Goal: Information Seeking & Learning: Learn about a topic

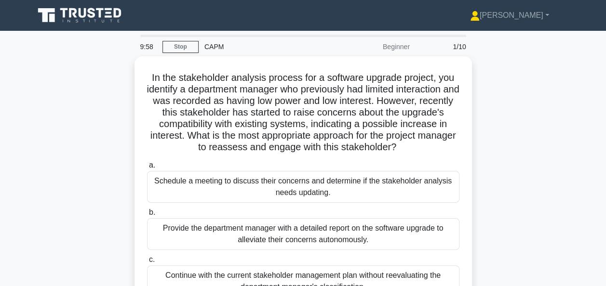
click at [521, 178] on div "In the stakeholder analysis process for a software upgrade project, you identif…" at bounding box center [302, 220] width 549 height 329
drag, startPoint x: 497, startPoint y: 240, endPoint x: 508, endPoint y: 182, distance: 59.3
click at [498, 239] on div "In the stakeholder analysis process for a software upgrade project, you identif…" at bounding box center [302, 220] width 549 height 329
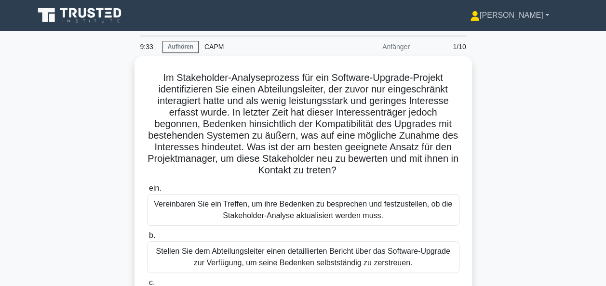
click at [534, 19] on font "[PERSON_NAME]" at bounding box center [511, 15] width 64 height 8
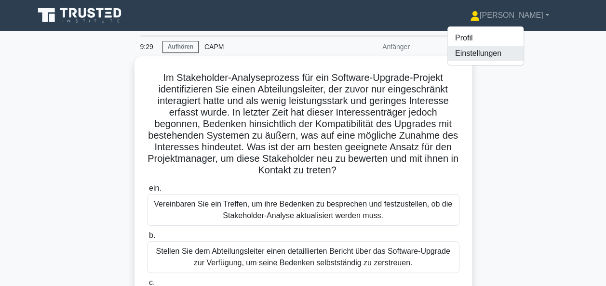
click at [516, 55] on link "Einstellungen" at bounding box center [485, 53] width 76 height 15
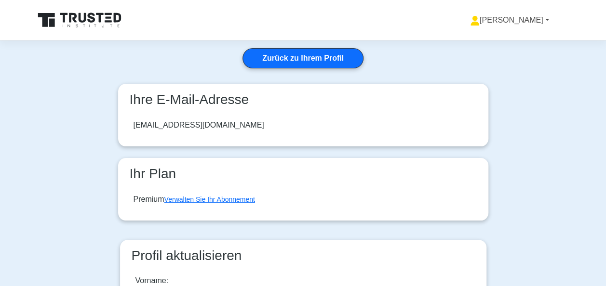
click at [529, 23] on font "[PERSON_NAME]" at bounding box center [511, 20] width 64 height 8
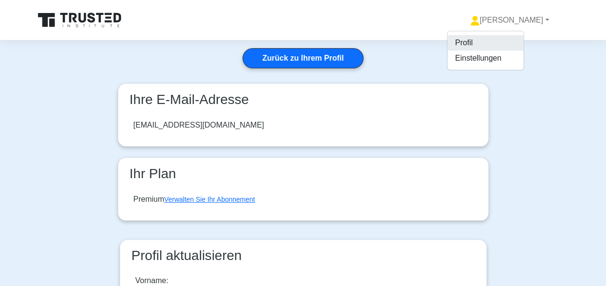
click at [523, 40] on link "Profil" at bounding box center [485, 42] width 76 height 15
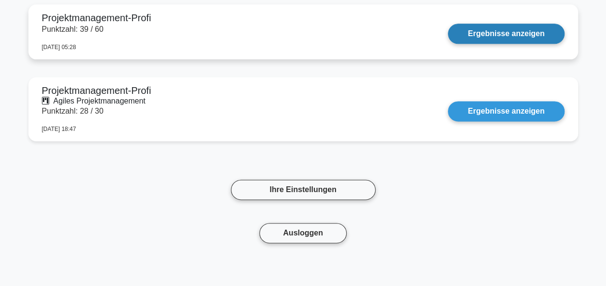
scroll to position [4250, 0]
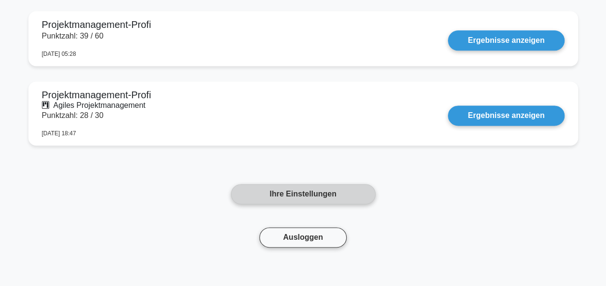
click at [306, 196] on link "Ihre Einstellungen" at bounding box center [303, 194] width 145 height 20
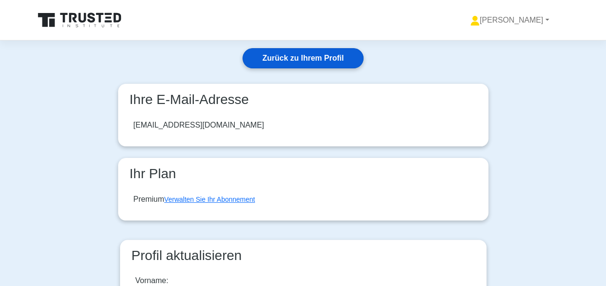
click at [313, 59] on link "Zurück zu Ihrem Profil" at bounding box center [302, 58] width 121 height 20
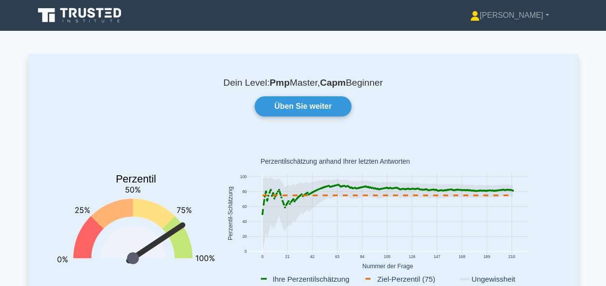
click at [274, 83] on b "Pmp" at bounding box center [279, 83] width 20 height 10
click at [309, 107] on link "Üben Sie weiter" at bounding box center [302, 106] width 97 height 20
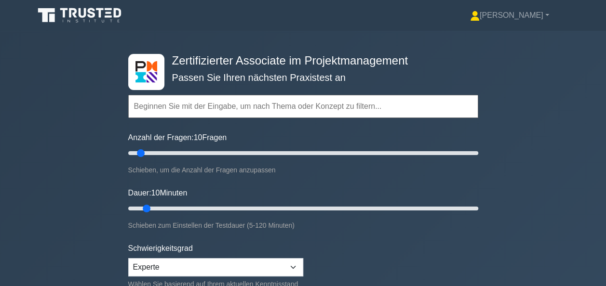
click at [268, 108] on input "text" at bounding box center [303, 106] width 350 height 23
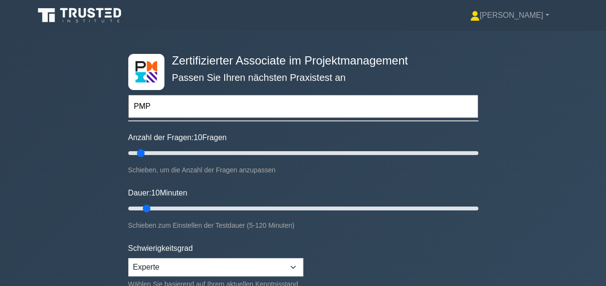
type input "PMP"
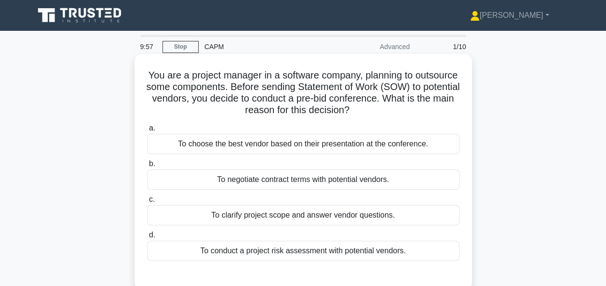
click at [198, 56] on div "You are a project manager in a software company, planning to outsource some com…" at bounding box center [302, 172] width 337 height 236
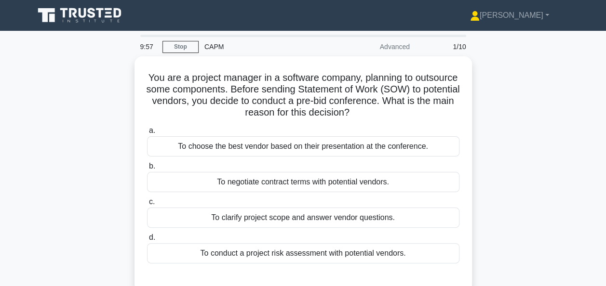
click at [215, 50] on div "CAPM" at bounding box center [264, 46] width 132 height 19
drag, startPoint x: 215, startPoint y: 50, endPoint x: 206, endPoint y: 46, distance: 9.9
click at [206, 46] on div "CAPM" at bounding box center [264, 46] width 132 height 19
click at [57, 14] on icon at bounding box center [80, 15] width 92 height 18
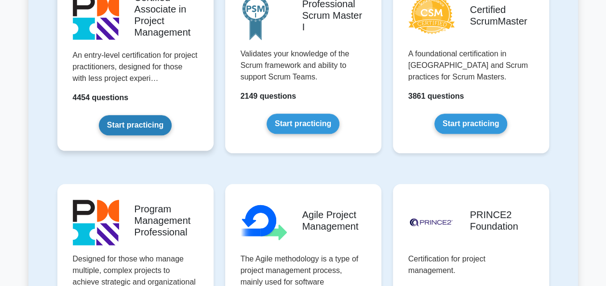
scroll to position [482, 0]
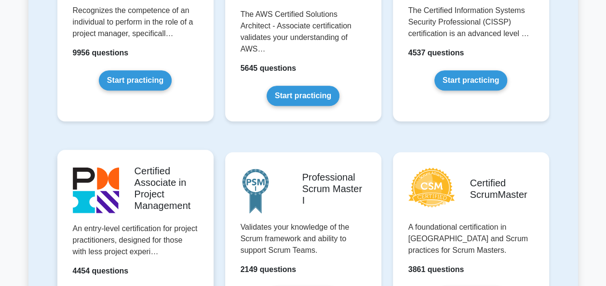
scroll to position [96, 0]
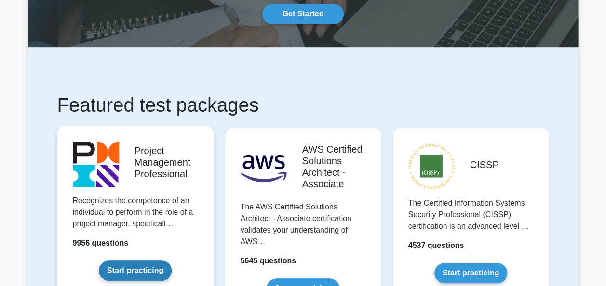
click at [135, 261] on link "Start practicing" at bounding box center [135, 271] width 73 height 20
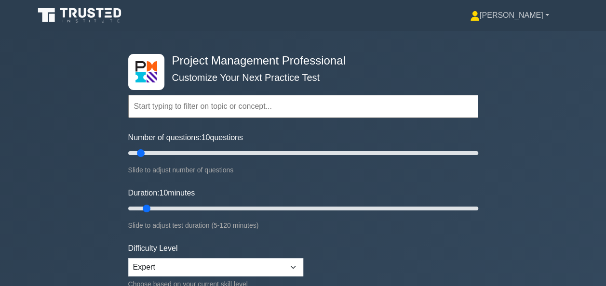
click at [535, 18] on link "[PERSON_NAME]" at bounding box center [509, 15] width 125 height 19
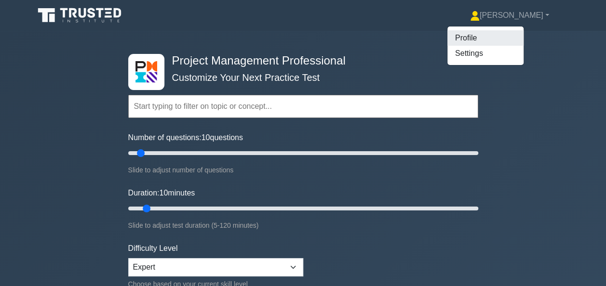
click at [507, 39] on link "Profile" at bounding box center [485, 37] width 76 height 15
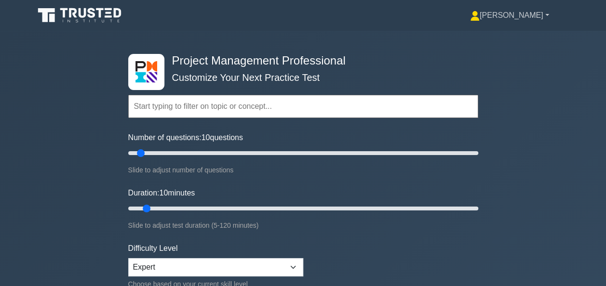
click at [540, 16] on link "[PERSON_NAME]" at bounding box center [509, 15] width 125 height 19
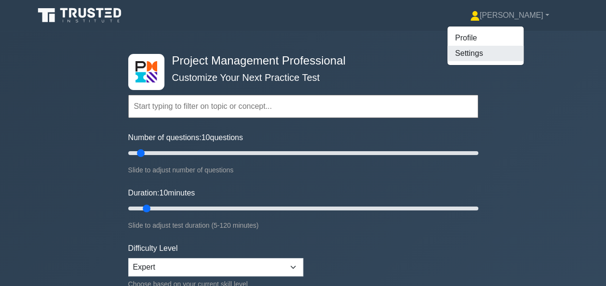
click at [519, 61] on link "Settings" at bounding box center [485, 53] width 76 height 15
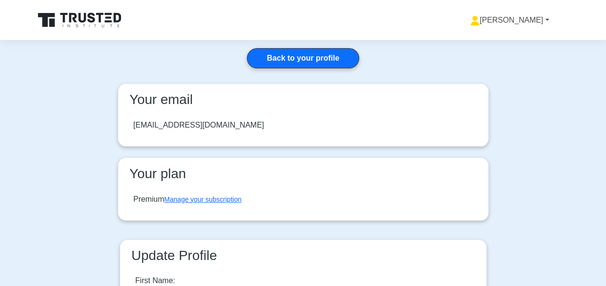
click at [531, 21] on link "[PERSON_NAME]" at bounding box center [509, 20] width 125 height 19
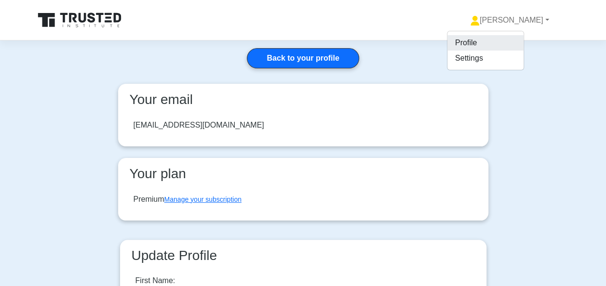
click at [508, 40] on link "Profile" at bounding box center [485, 42] width 76 height 15
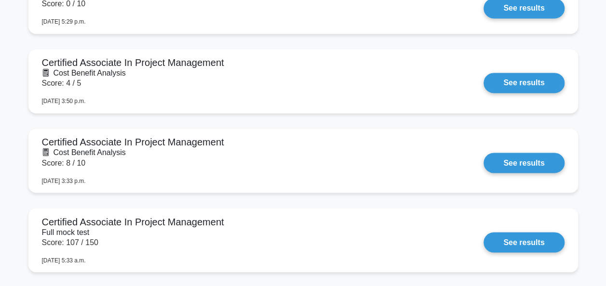
scroll to position [771, 0]
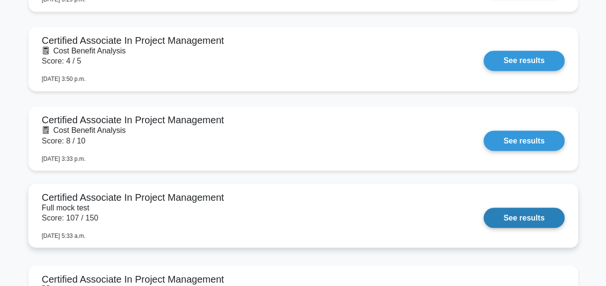
click at [526, 219] on link "See results" at bounding box center [523, 218] width 80 height 20
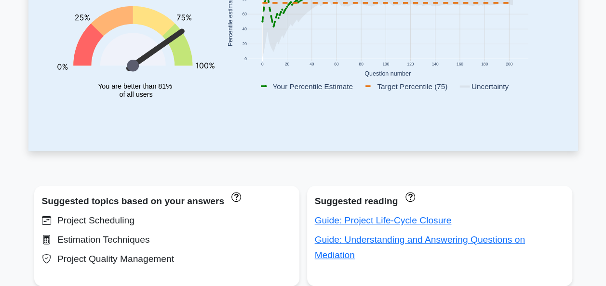
scroll to position [0, 0]
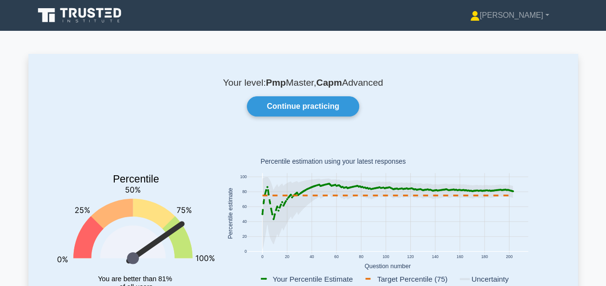
drag, startPoint x: 565, startPoint y: 0, endPoint x: 156, endPoint y: 80, distance: 416.4
click at [156, 80] on p "Your level: Pmp Master, Capm Advanced" at bounding box center [303, 83] width 503 height 12
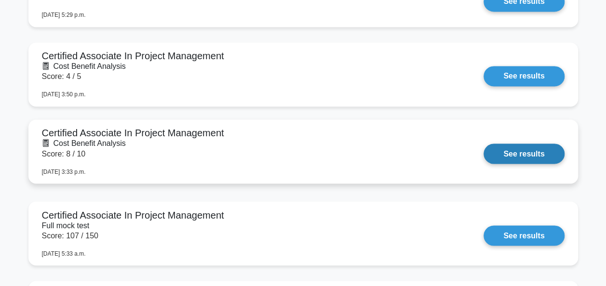
scroll to position [771, 0]
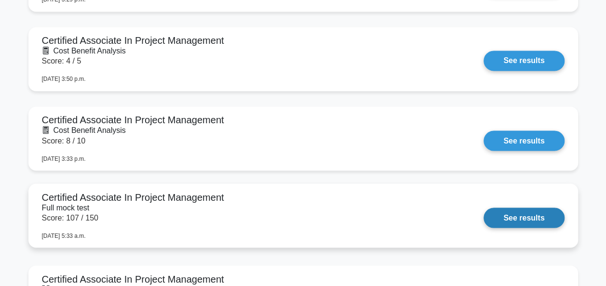
click at [543, 213] on link "See results" at bounding box center [523, 218] width 80 height 20
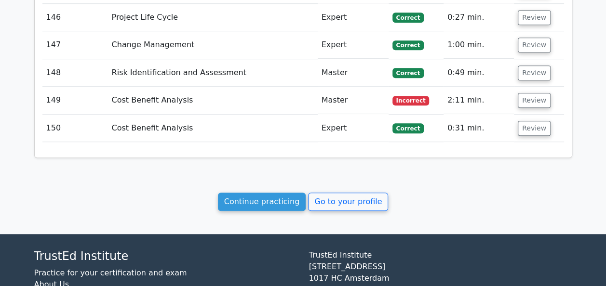
scroll to position [5587, 0]
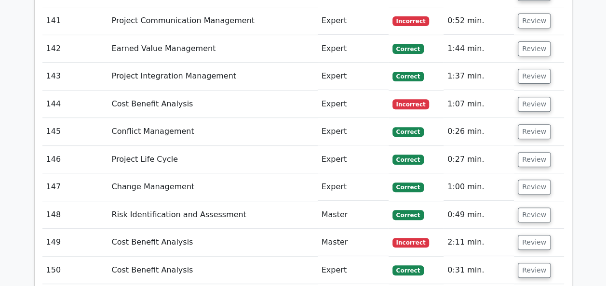
click at [411, 99] on span "Incorrect" at bounding box center [410, 104] width 37 height 10
click at [526, 97] on button "Review" at bounding box center [533, 104] width 33 height 15
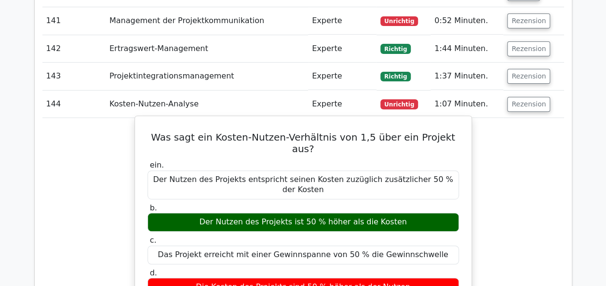
scroll to position [5539, 0]
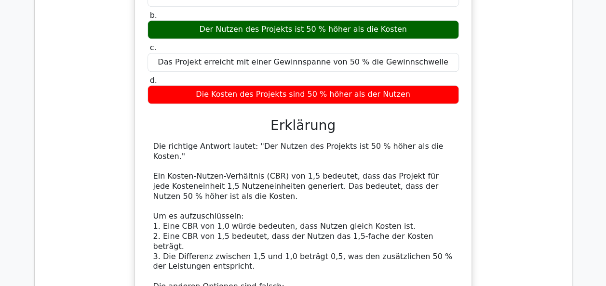
scroll to position [5828, 0]
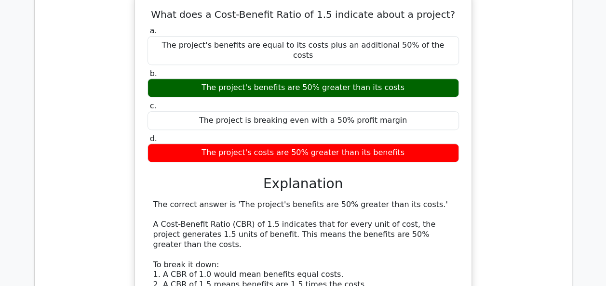
scroll to position [5780, 0]
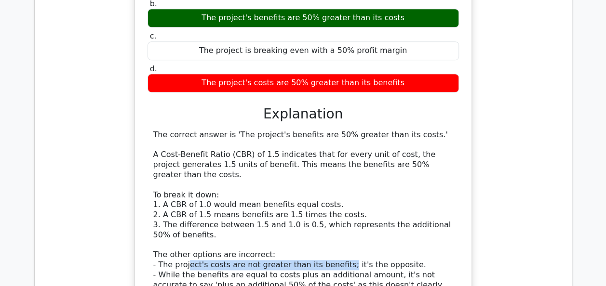
drag, startPoint x: 185, startPoint y: 174, endPoint x: 331, endPoint y: 177, distance: 146.0
click at [331, 177] on div "The correct answer is 'The project's benefits are 50% greater than its costs.' …" at bounding box center [303, 225] width 300 height 190
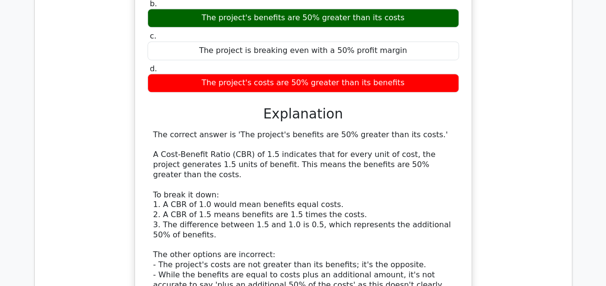
drag, startPoint x: 331, startPoint y: 177, endPoint x: 389, endPoint y: 172, distance: 58.1
click at [389, 172] on div "The correct answer is 'The project's benefits are 50% greater than its costs.' …" at bounding box center [303, 225] width 300 height 190
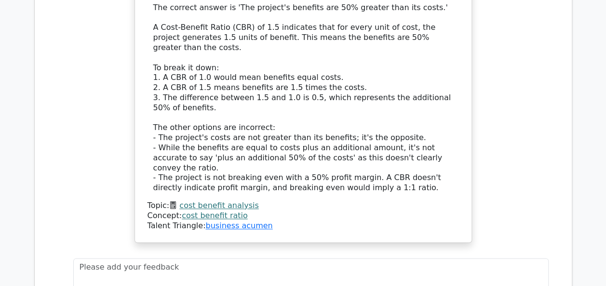
scroll to position [5924, 0]
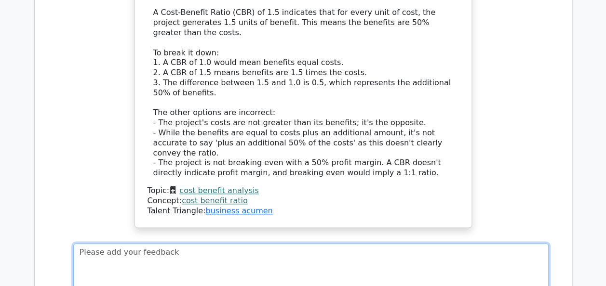
click at [101, 243] on textarea at bounding box center [310, 275] width 475 height 65
click at [137, 243] on textarea "Hallo zusammen, Kosten Nutzen" at bounding box center [310, 275] width 475 height 65
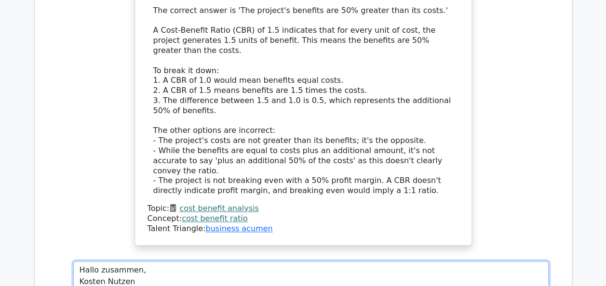
scroll to position [5972, 0]
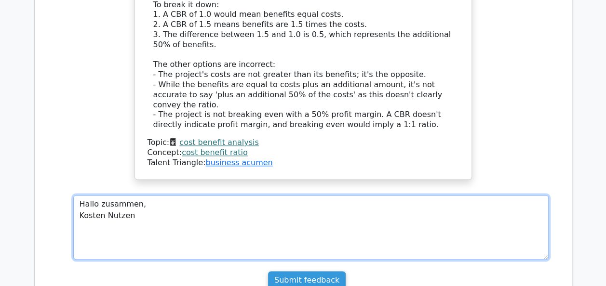
drag, startPoint x: 141, startPoint y: 119, endPoint x: 153, endPoint y: 120, distance: 12.1
click at [141, 195] on textarea "Hallo zusammen, Kosten Nutzen" at bounding box center [310, 227] width 475 height 65
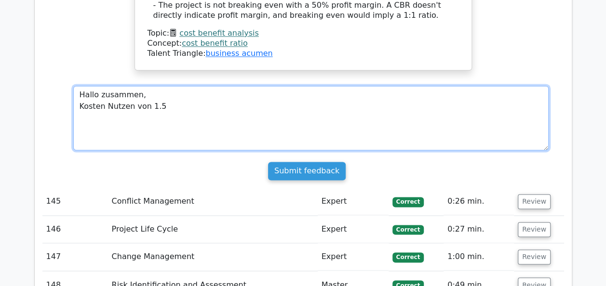
scroll to position [6126, 0]
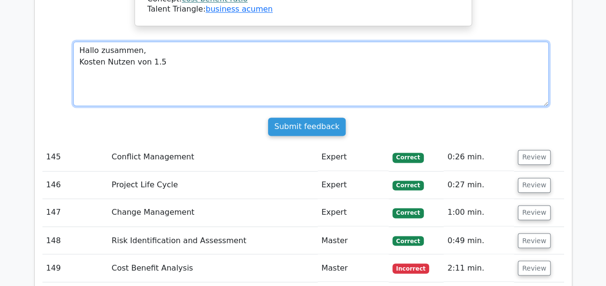
type textarea "Hallo zusammen, Kosten Nutzen von 1.5"
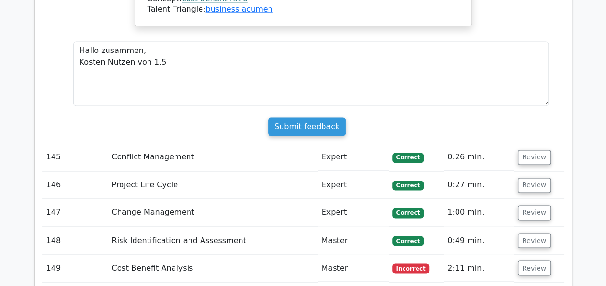
click at [410, 264] on span "Incorrect" at bounding box center [410, 269] width 37 height 10
click at [533, 261] on button "Review" at bounding box center [533, 268] width 33 height 15
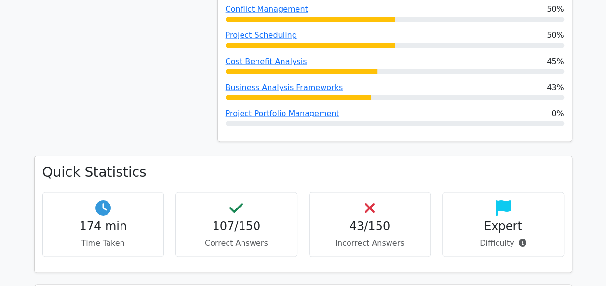
scroll to position [867, 0]
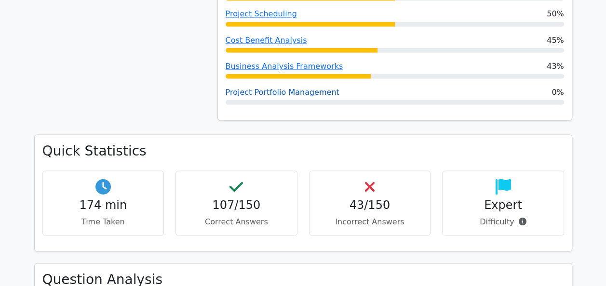
click at [295, 93] on link "Project Portfolio Management" at bounding box center [282, 91] width 114 height 9
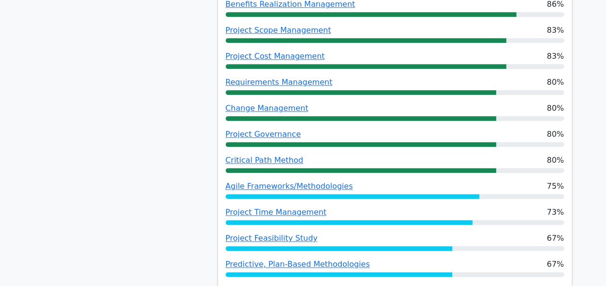
scroll to position [385, 0]
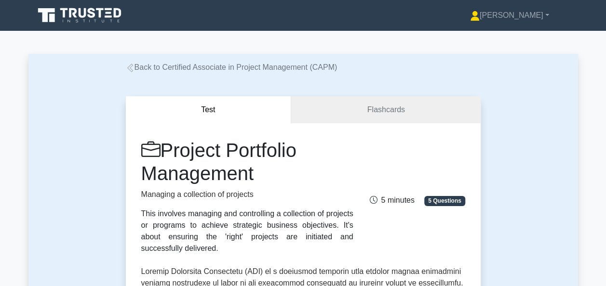
drag, startPoint x: 512, startPoint y: 0, endPoint x: 529, endPoint y: 101, distance: 102.2
